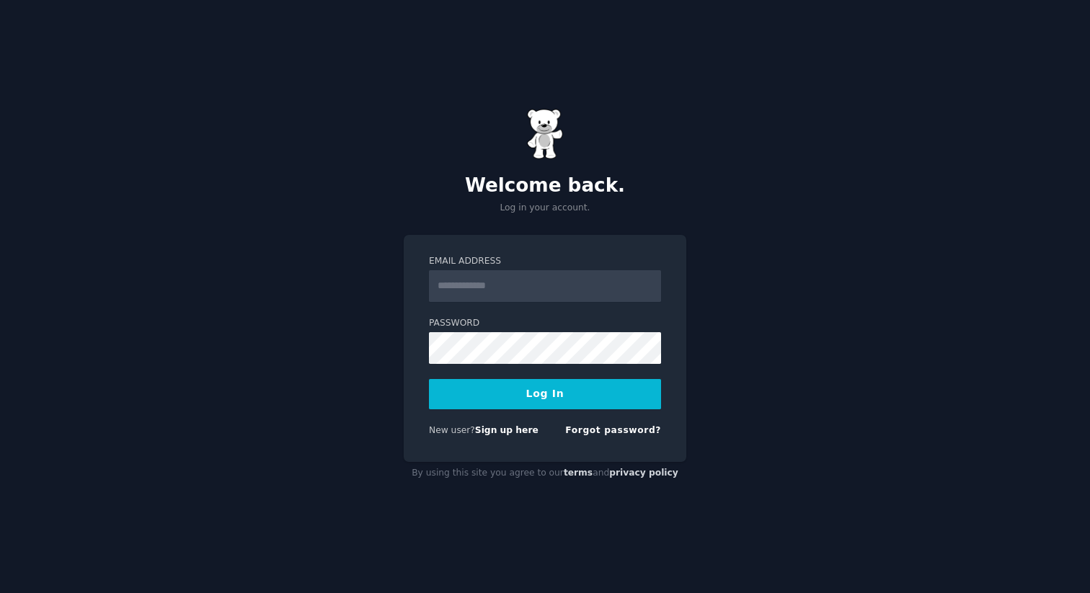
click at [518, 289] on input "Email Address" at bounding box center [545, 286] width 232 height 32
type input "**********"
click at [515, 400] on button "Log In" at bounding box center [545, 394] width 232 height 30
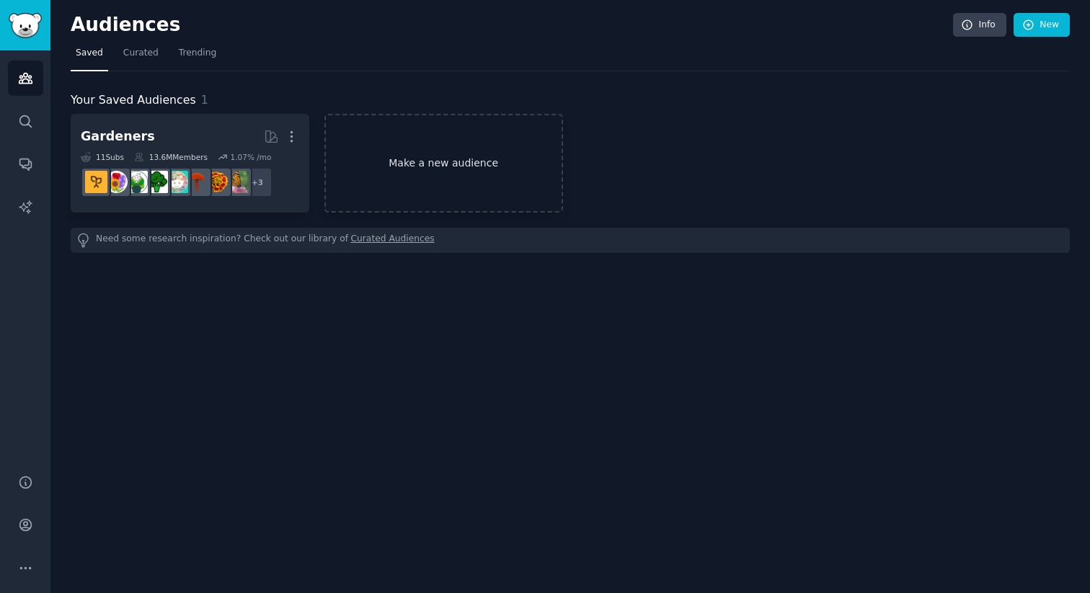
click at [477, 157] on link "Make a new audience" at bounding box center [443, 163] width 239 height 99
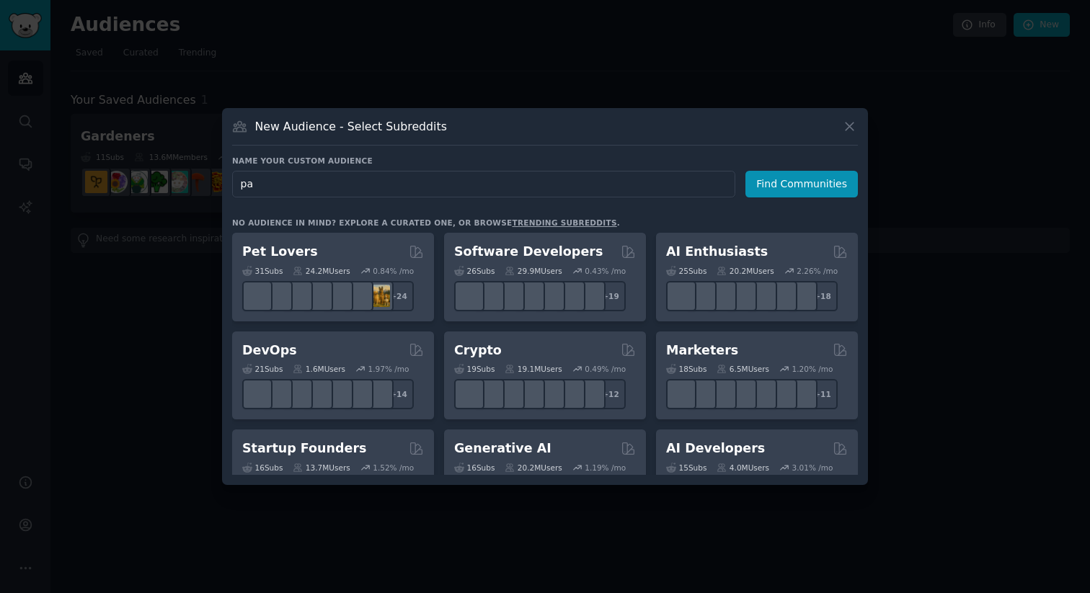
type input "p"
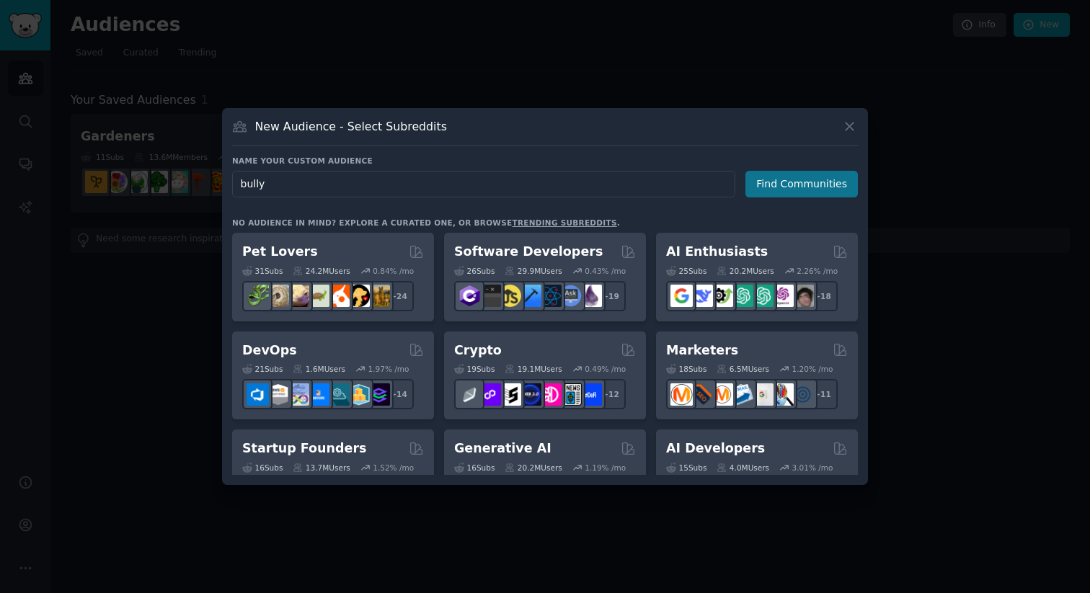
type input "bully"
click at [805, 184] on button "Find Communities" at bounding box center [801, 184] width 112 height 27
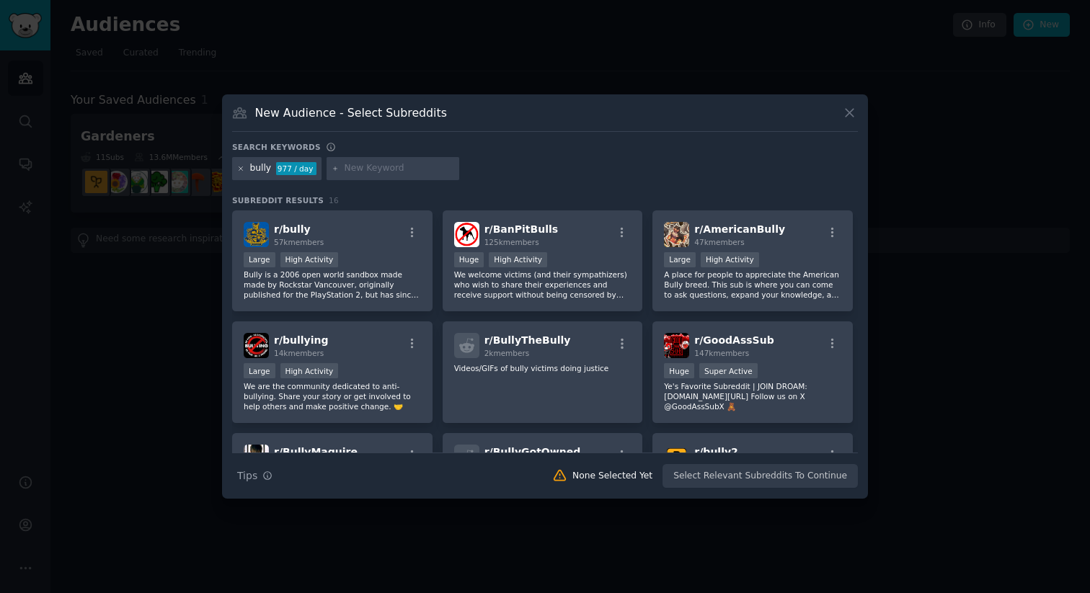
click at [244, 169] on icon at bounding box center [241, 169] width 8 height 8
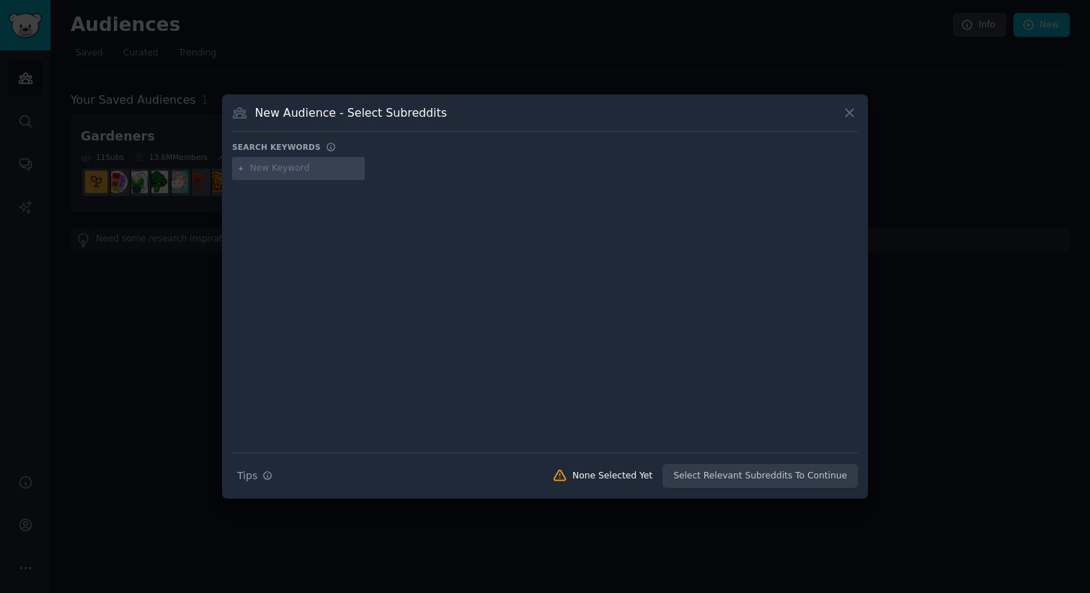
click at [280, 167] on input "text" at bounding box center [305, 168] width 110 height 13
type input "parent"
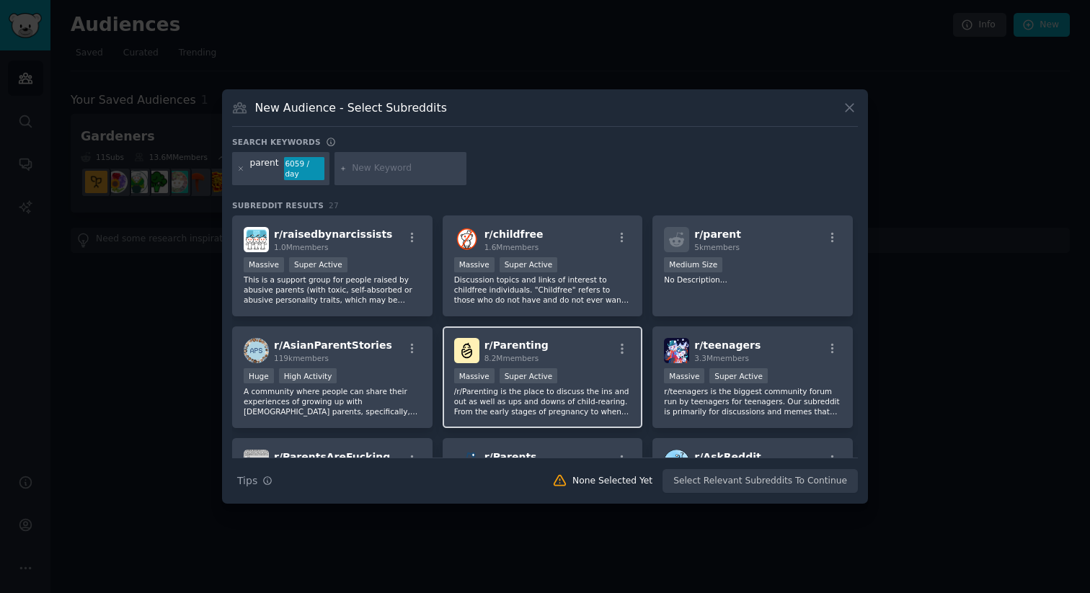
click at [548, 349] on div "r/ Parenting 8.2M members" at bounding box center [542, 350] width 177 height 25
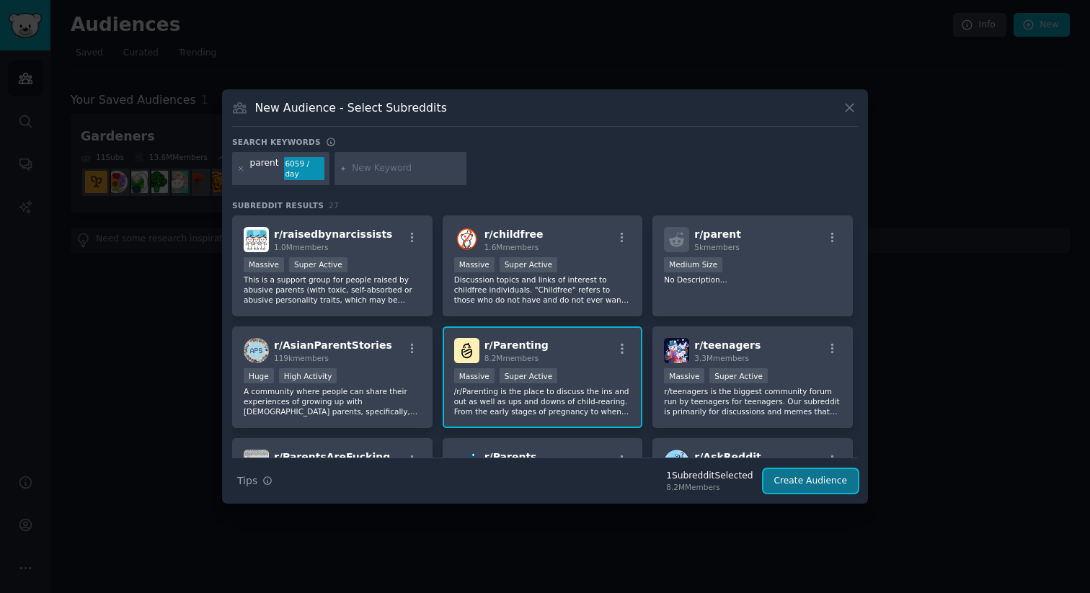
click at [780, 478] on button "Create Audience" at bounding box center [810, 481] width 95 height 25
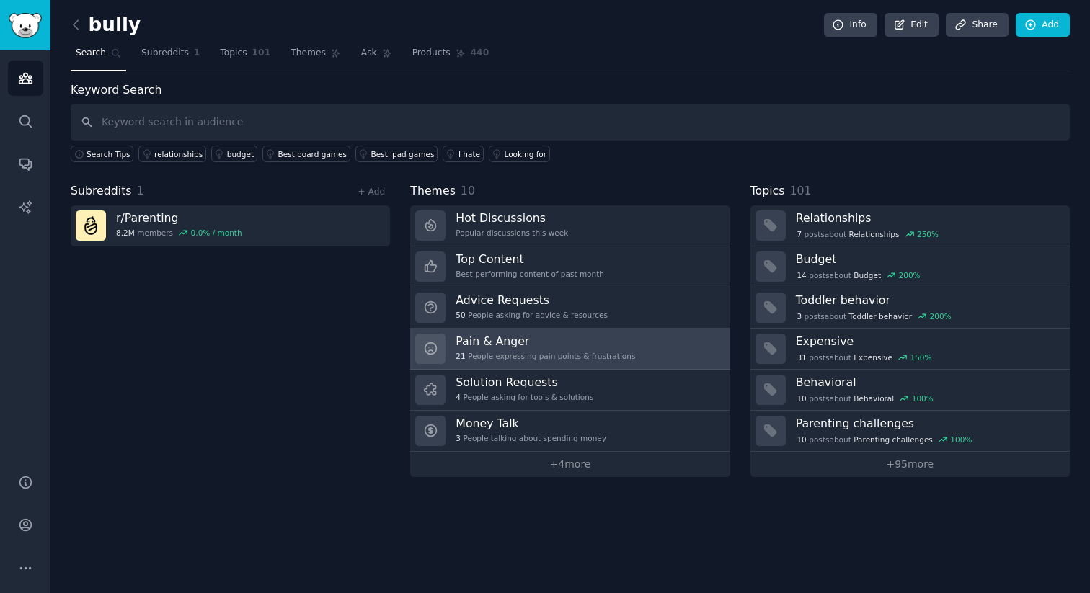
click at [551, 340] on h3 "Pain & Anger" at bounding box center [546, 341] width 180 height 15
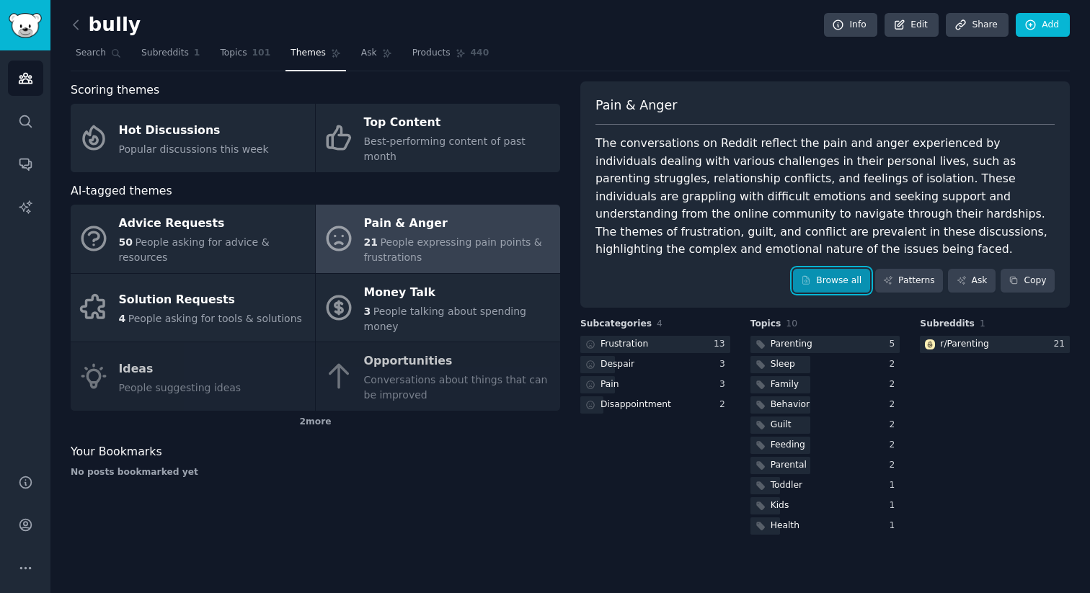
click at [828, 282] on link "Browse all" at bounding box center [831, 281] width 77 height 25
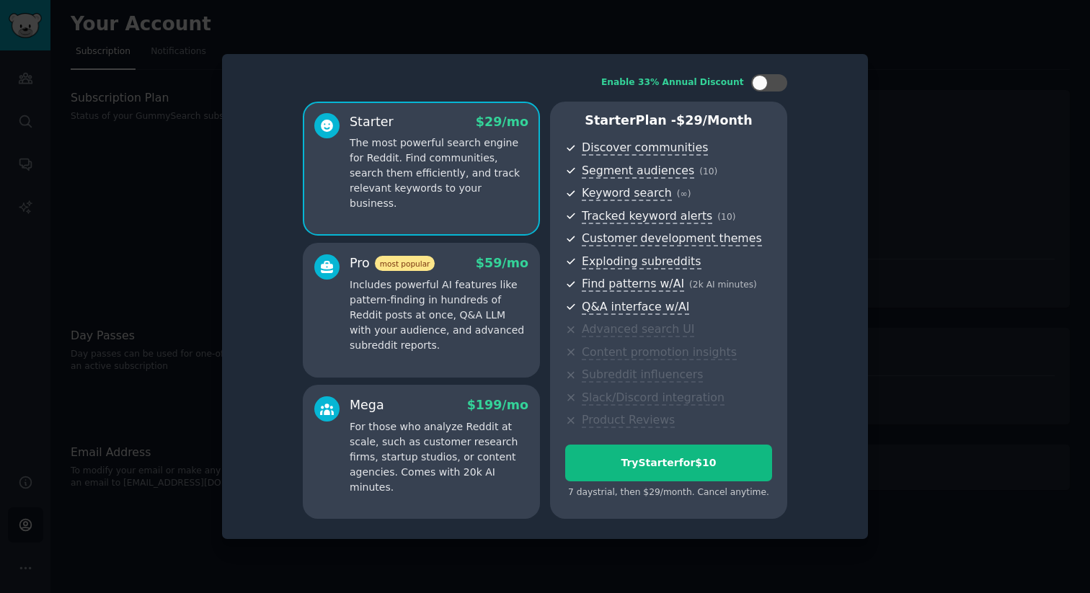
click at [419, 304] on p "Includes powerful AI features like pattern-finding in hundreds of Reddit posts …" at bounding box center [439, 316] width 179 height 76
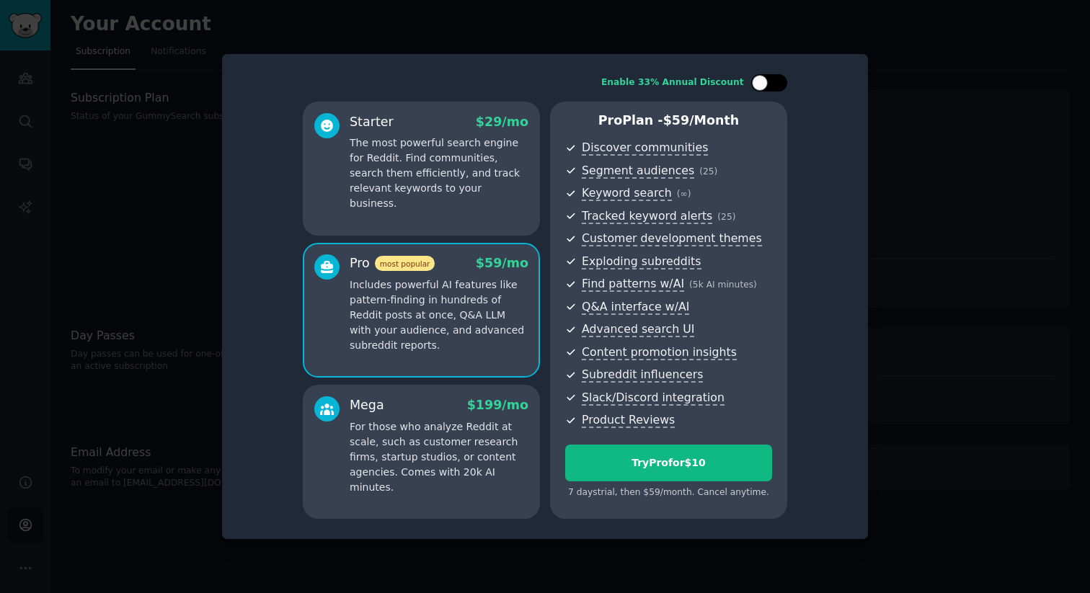
click at [775, 89] on div at bounding box center [769, 82] width 36 height 17
click at [775, 89] on div at bounding box center [779, 83] width 16 height 16
checkbox input "false"
click at [512, 189] on p "The most powerful search engine for Reddit. Find communities, search them effic…" at bounding box center [439, 174] width 179 height 76
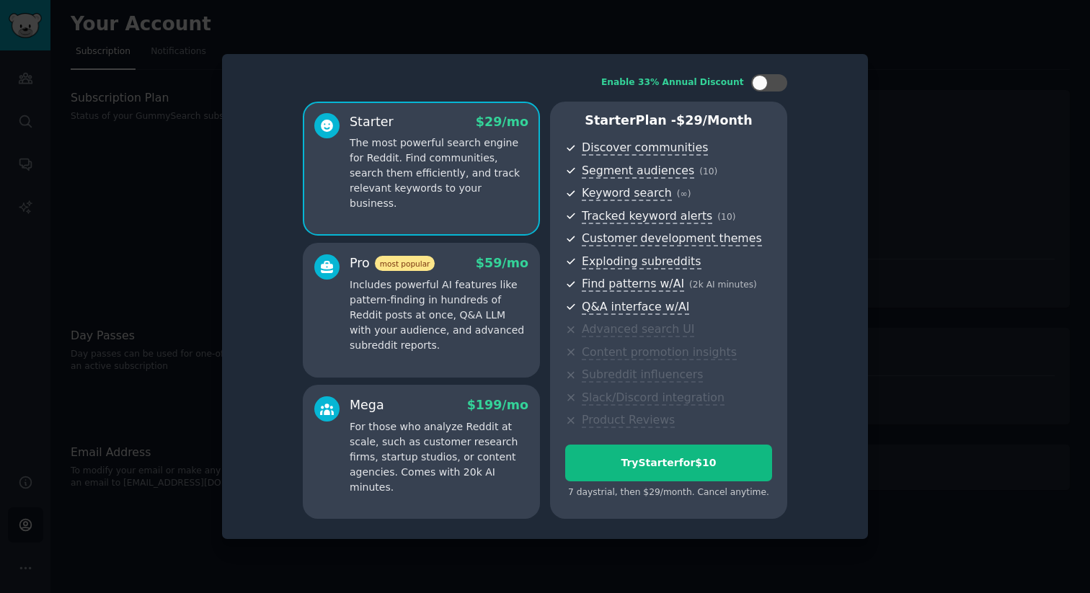
click at [440, 347] on p "Includes powerful AI features like pattern-finding in hundreds of Reddit posts …" at bounding box center [439, 316] width 179 height 76
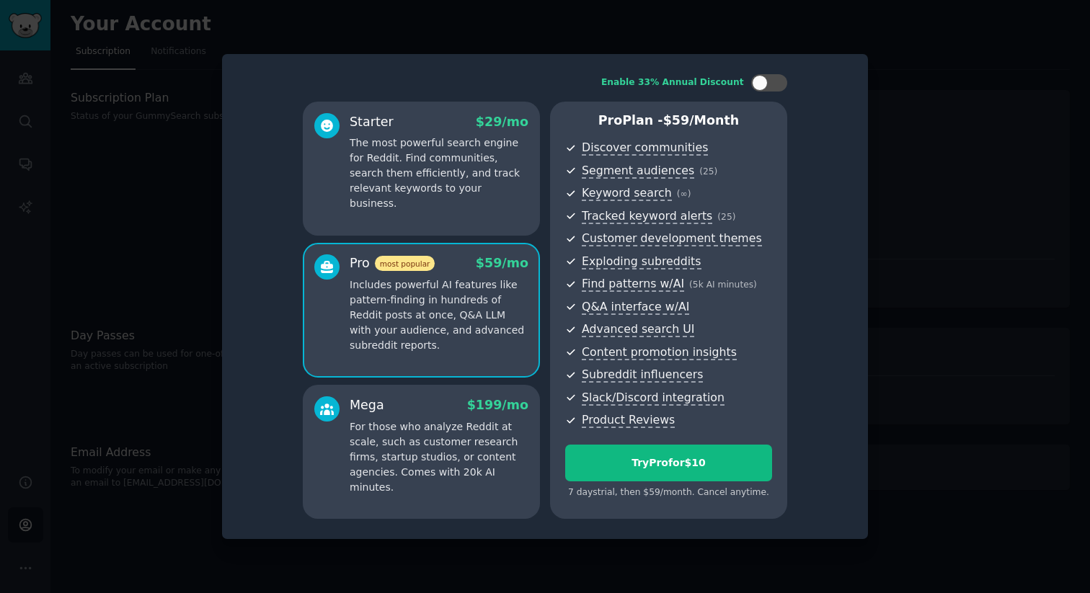
click at [433, 455] on p "For those who analyze Reddit at scale, such as customer research firms, startup…" at bounding box center [439, 458] width 179 height 76
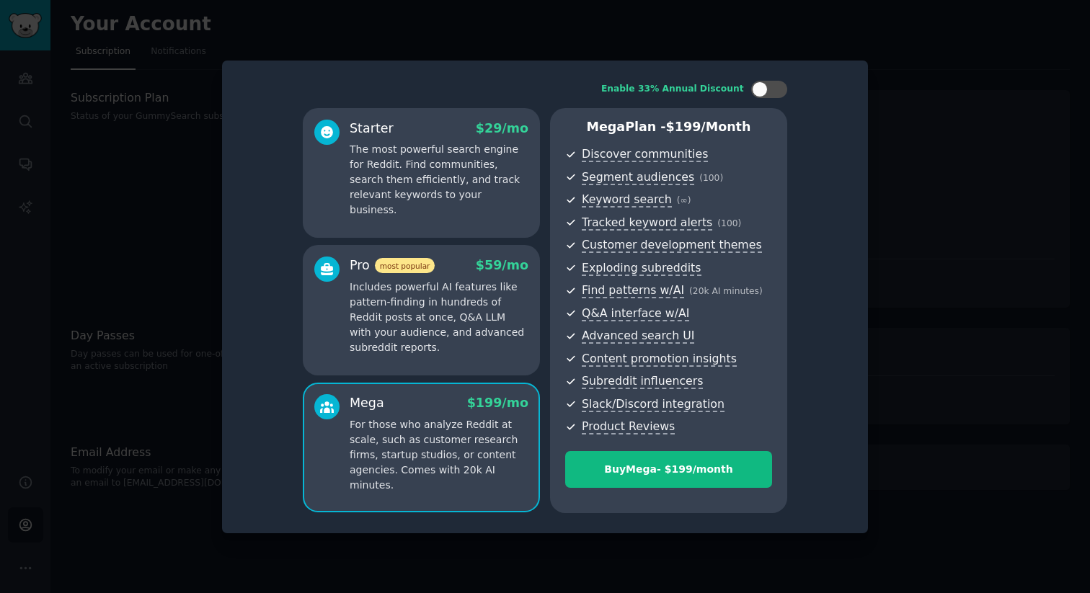
click at [441, 347] on p "Includes powerful AI features like pattern-finding in hundreds of Reddit posts …" at bounding box center [439, 318] width 179 height 76
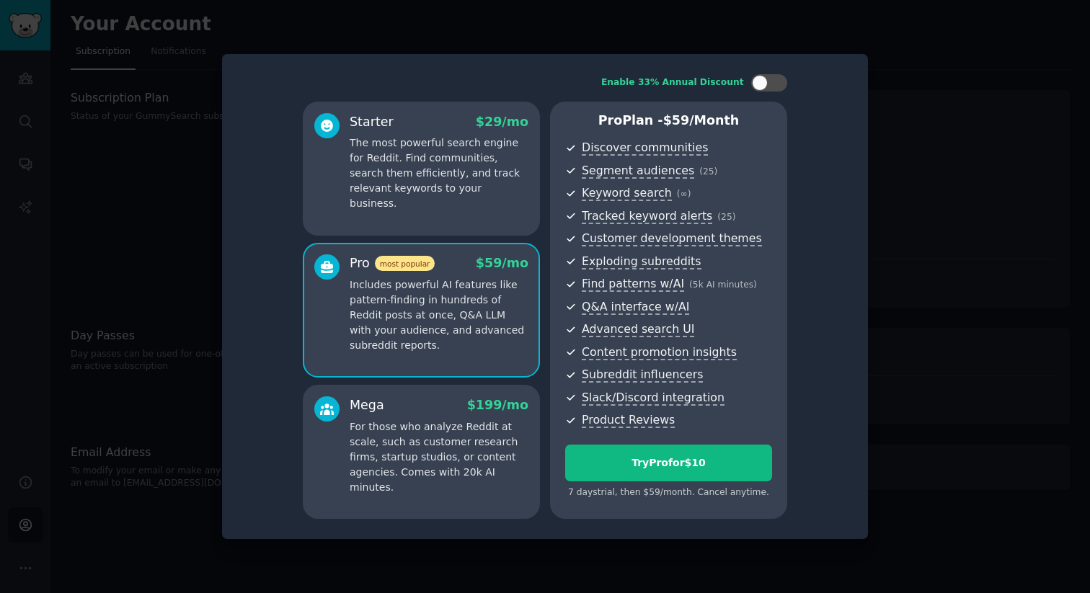
click at [161, 169] on div at bounding box center [545, 296] width 1090 height 593
